Goal: Task Accomplishment & Management: Use online tool/utility

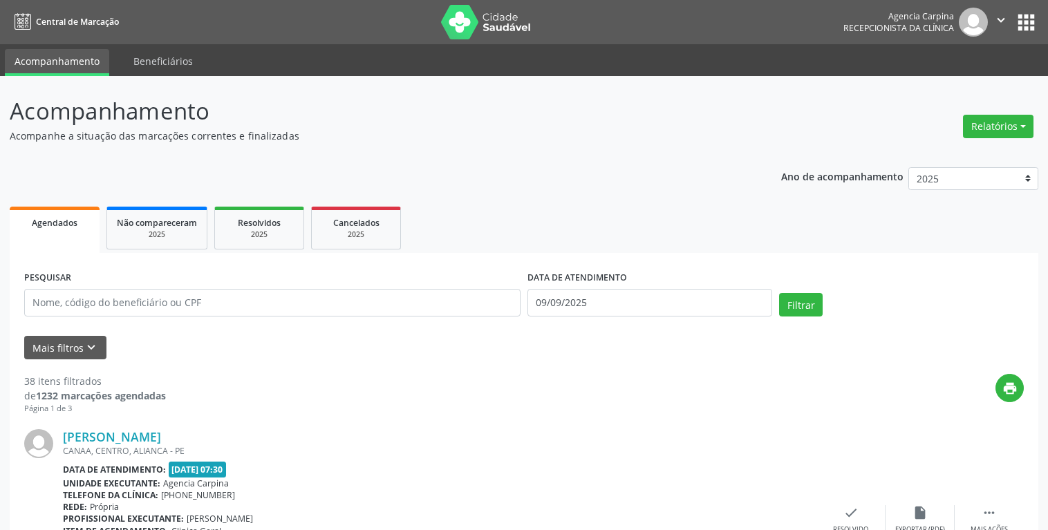
click at [1022, 131] on button "Relatórios" at bounding box center [998, 126] width 70 height 23
click at [951, 160] on link "Agendamentos" at bounding box center [959, 155] width 149 height 19
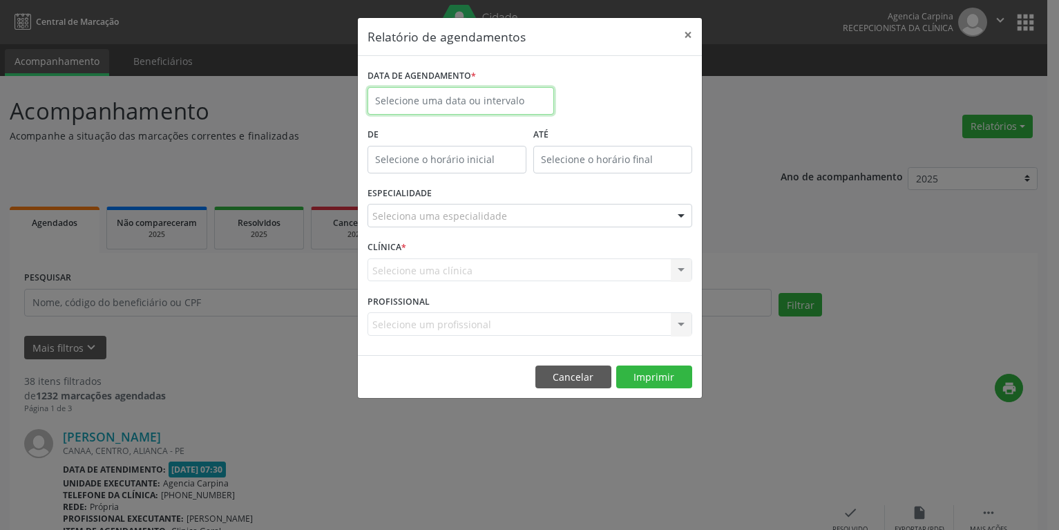
click at [499, 92] on input "text" at bounding box center [461, 101] width 187 height 28
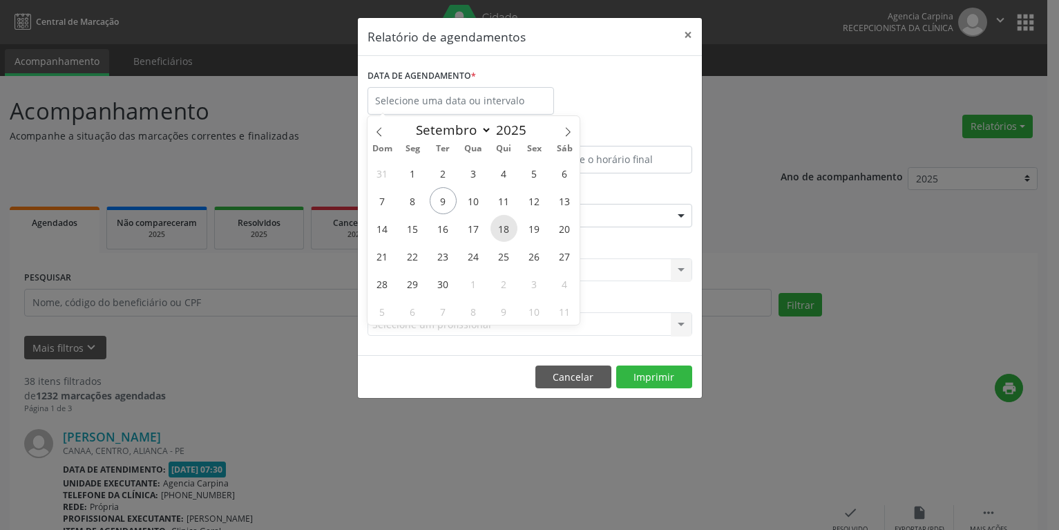
click at [509, 226] on span "18" at bounding box center [504, 228] width 27 height 27
type input "[DATE]"
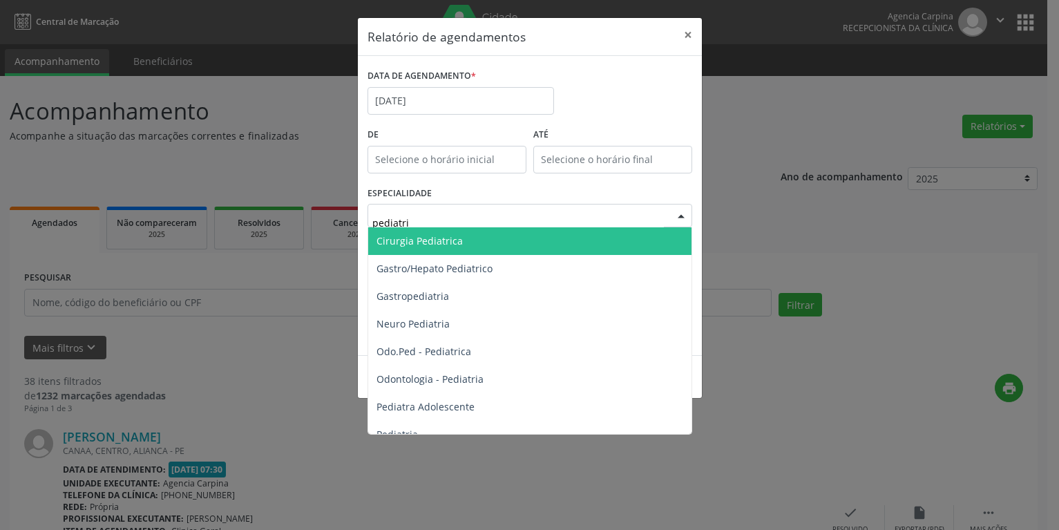
type input "pediatria"
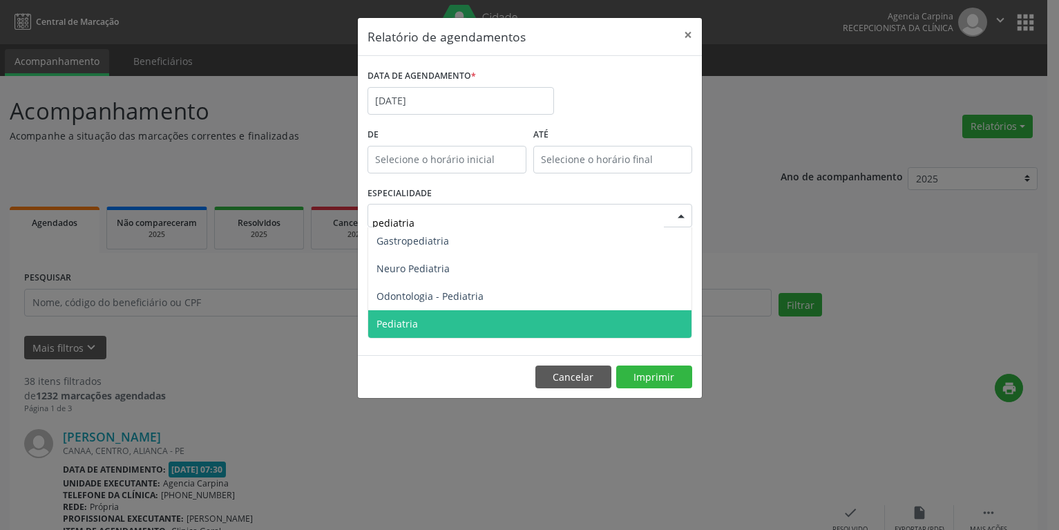
click at [422, 319] on span "Pediatria" at bounding box center [529, 324] width 323 height 28
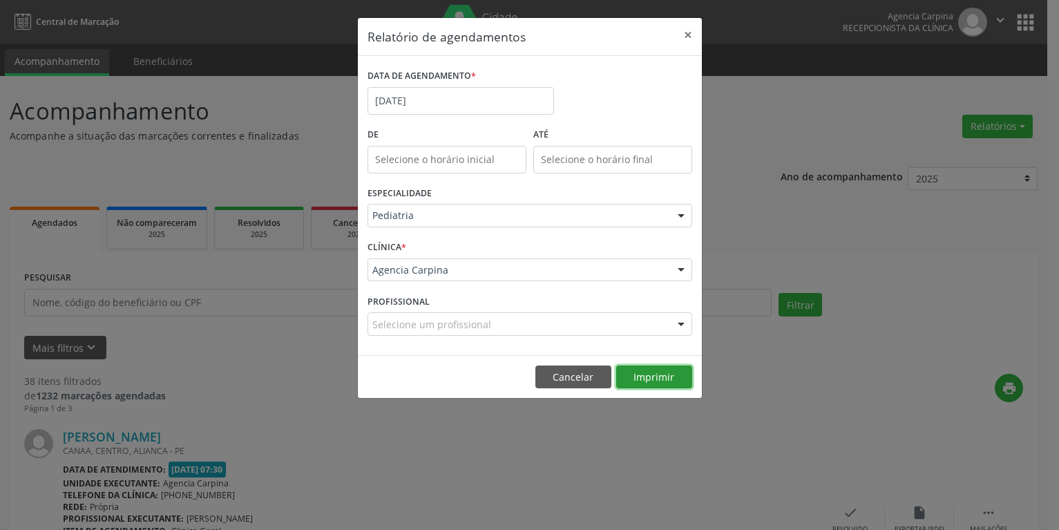
click at [668, 377] on button "Imprimir" at bounding box center [654, 377] width 76 height 23
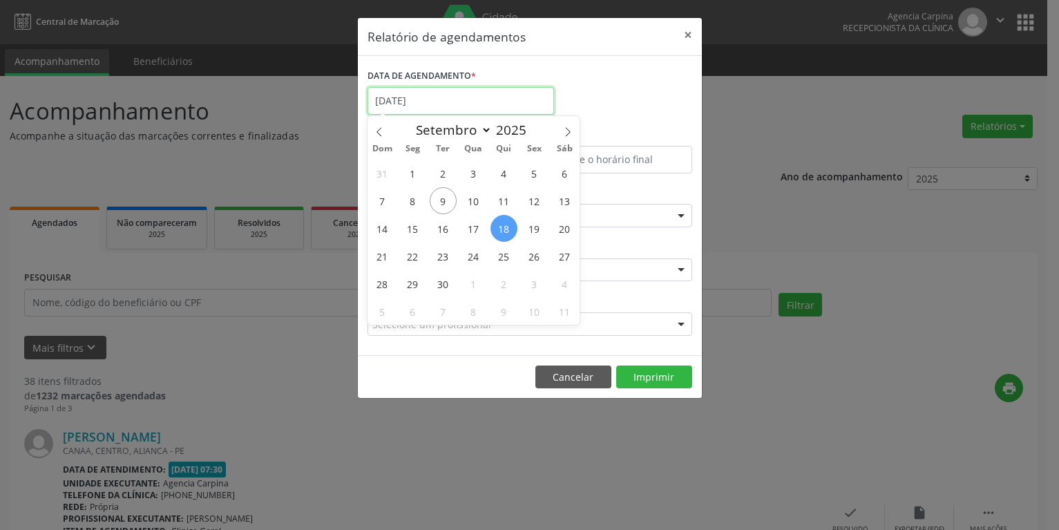
click at [475, 103] on input "[DATE]" at bounding box center [461, 101] width 187 height 28
click at [510, 257] on span "25" at bounding box center [504, 256] width 27 height 27
type input "25/09/2025"
click at [510, 257] on span "25" at bounding box center [504, 256] width 27 height 27
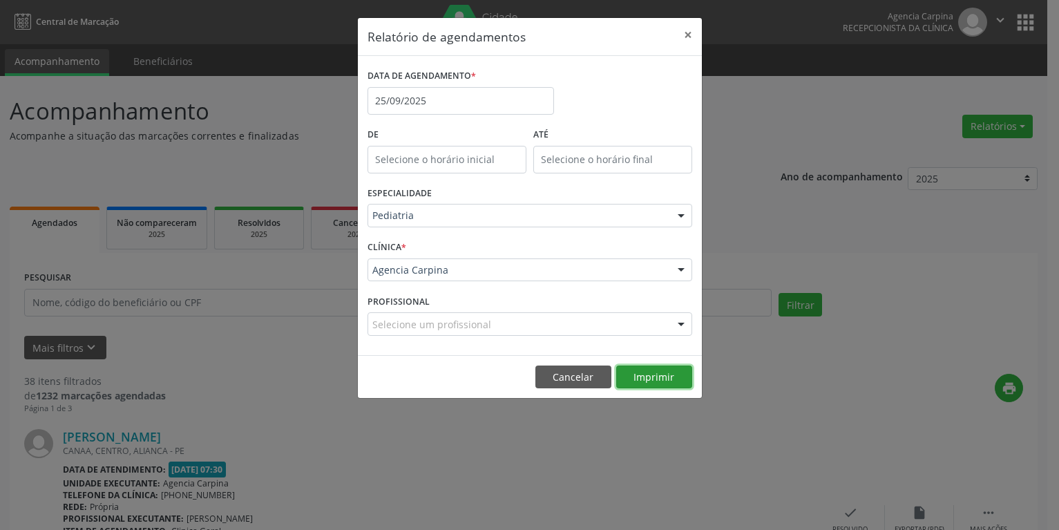
click at [664, 379] on button "Imprimir" at bounding box center [654, 377] width 76 height 23
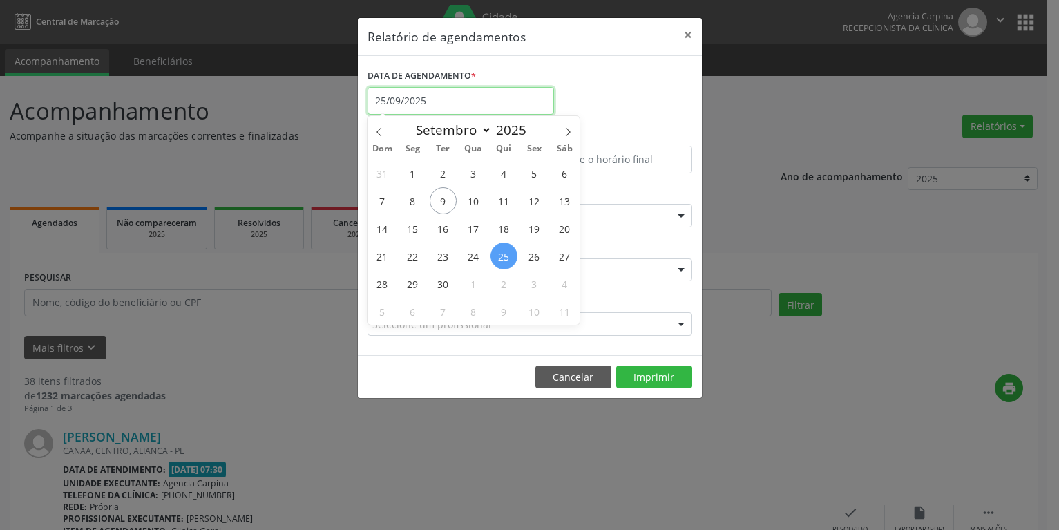
click at [489, 104] on input "25/09/2025" at bounding box center [461, 101] width 187 height 28
click at [567, 135] on icon at bounding box center [568, 131] width 5 height 9
select select "9"
click at [506, 173] on span "2" at bounding box center [504, 173] width 27 height 27
type input "[DATE]"
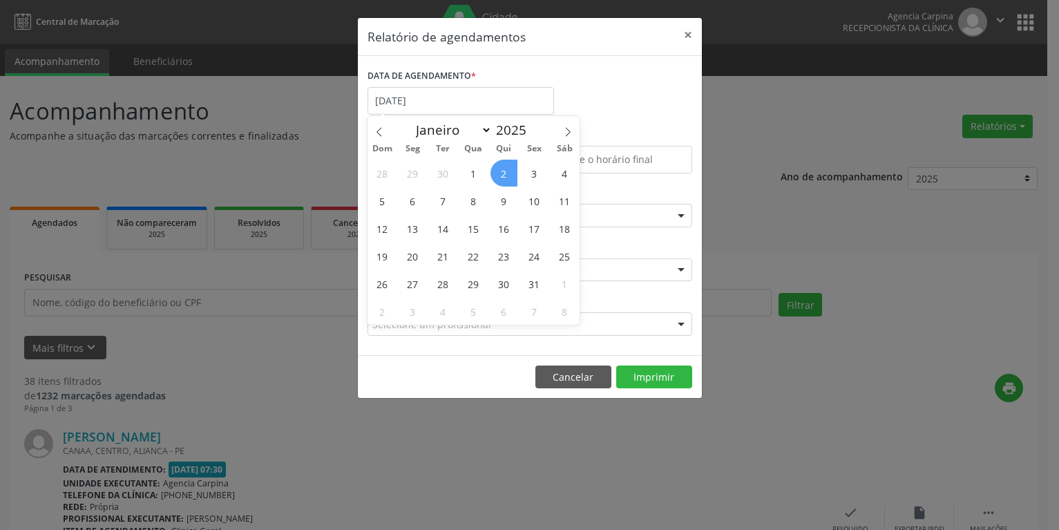
click at [506, 173] on span "2" at bounding box center [504, 173] width 27 height 27
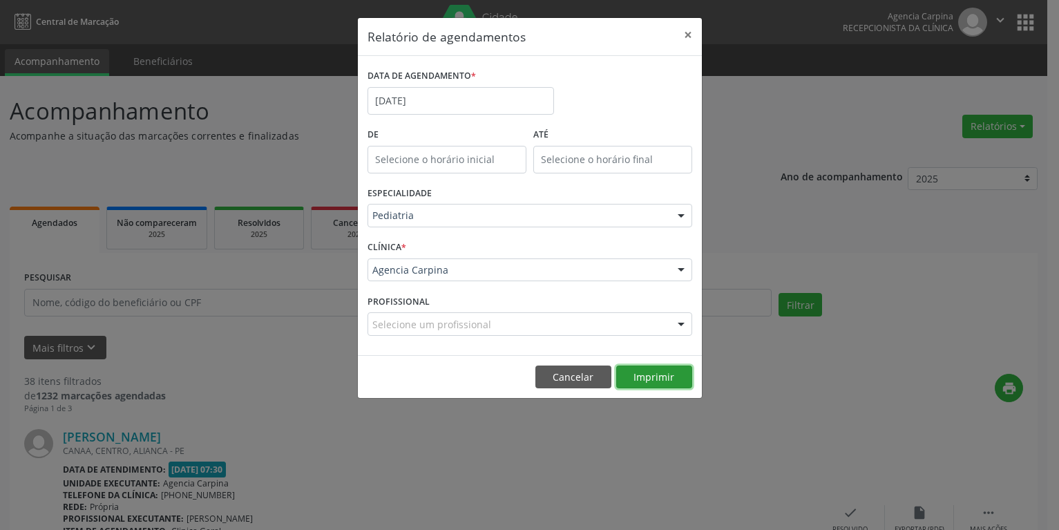
click at [645, 381] on button "Imprimir" at bounding box center [654, 377] width 76 height 23
click at [685, 35] on button "×" at bounding box center [688, 35] width 28 height 34
